Goal: Information Seeking & Learning: Learn about a topic

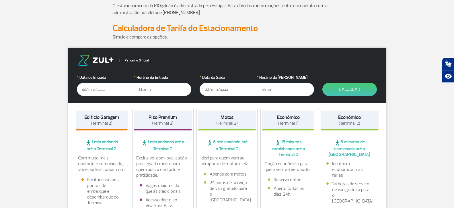
scroll to position [57, 0]
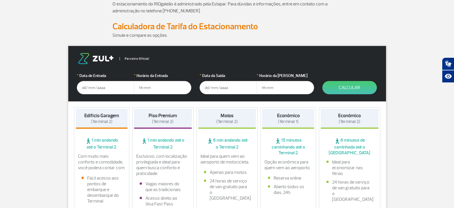
click at [98, 88] on input "text" at bounding box center [105, 87] width 57 height 13
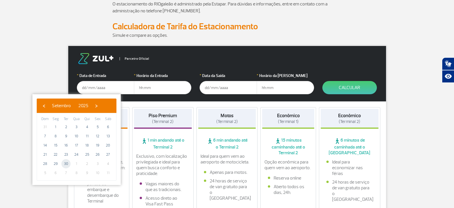
drag, startPoint x: 60, startPoint y: 163, endPoint x: 68, endPoint y: 162, distance: 7.5
click at [68, 162] on span "30" at bounding box center [65, 163] width 9 height 9
type input "[DATE]"
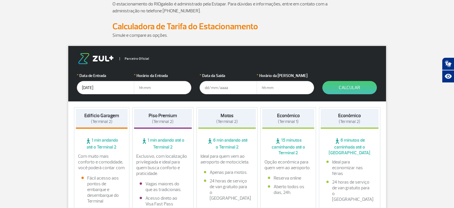
click at [154, 85] on input "text" at bounding box center [162, 87] width 57 height 13
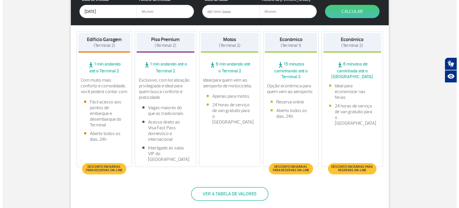
scroll to position [144, 0]
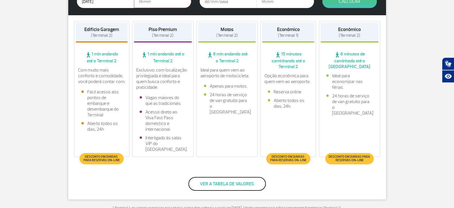
click at [240, 187] on button "Ver a tabela de valores" at bounding box center [227, 184] width 77 height 14
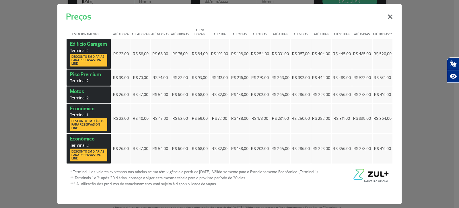
click at [144, 53] on span "R$ 58,00" at bounding box center [141, 53] width 16 height 5
click at [188, 55] on td "R$ 76,00" at bounding box center [179, 54] width 19 height 30
click at [122, 55] on span "R$ 33,00" at bounding box center [120, 53] width 15 height 5
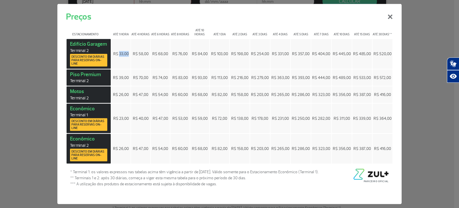
click at [122, 55] on span "R$ 33,00" at bounding box center [120, 53] width 15 height 5
click at [140, 55] on span "R$ 58,00" at bounding box center [141, 53] width 16 height 5
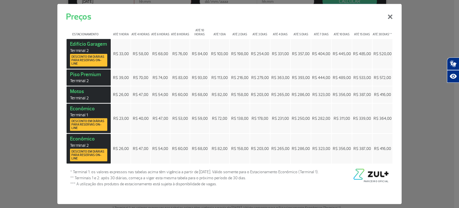
click at [116, 55] on span "R$ 33,00" at bounding box center [120, 53] width 15 height 5
click at [146, 52] on span "R$ 58,00" at bounding box center [141, 53] width 16 height 5
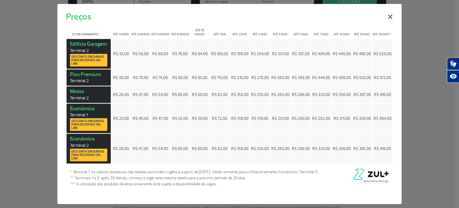
click at [123, 53] on span "R$ 33,00" at bounding box center [120, 53] width 15 height 5
click at [144, 52] on span "R$ 58,00" at bounding box center [141, 53] width 16 height 5
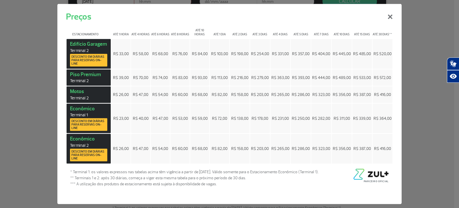
click at [194, 54] on span "R$ 84,00" at bounding box center [200, 53] width 16 height 5
